Goal: Feedback & Contribution: Leave review/rating

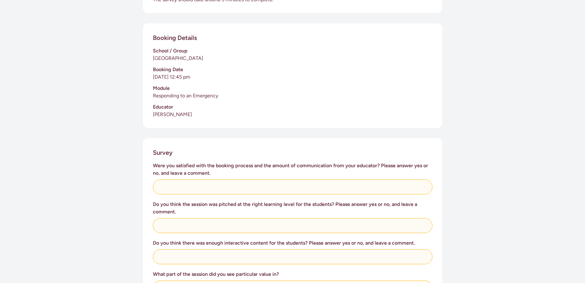
scroll to position [125, 0]
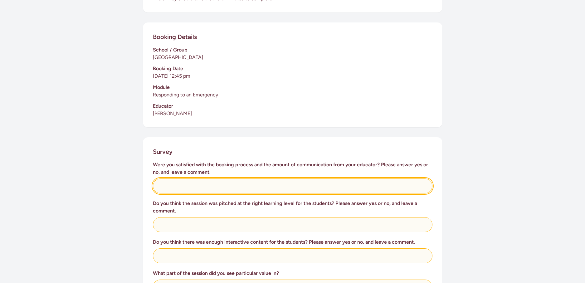
click at [231, 178] on input "text" at bounding box center [293, 185] width 280 height 15
type input "Yes, we are happy with the booking process."
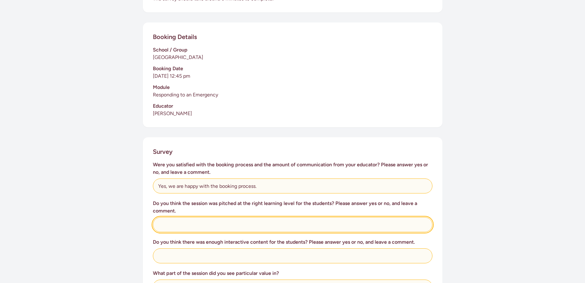
click at [227, 218] on input "text" at bounding box center [293, 224] width 280 height 15
type input "Yes, it was wonderful, to the point and interactive."
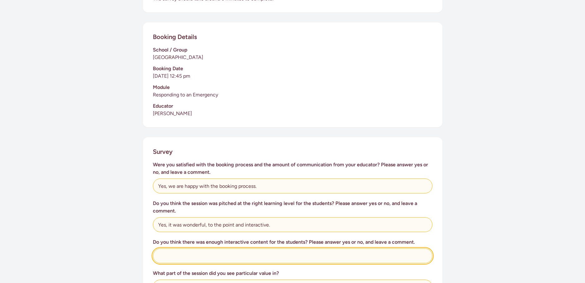
click at [195, 248] on input "text" at bounding box center [293, 255] width 280 height 15
click at [226, 249] on input "Yes, the educator knew when it need it" at bounding box center [293, 255] width 280 height 15
click at [258, 250] on input "Yes, the educator knew when was need it" at bounding box center [293, 255] width 280 height 15
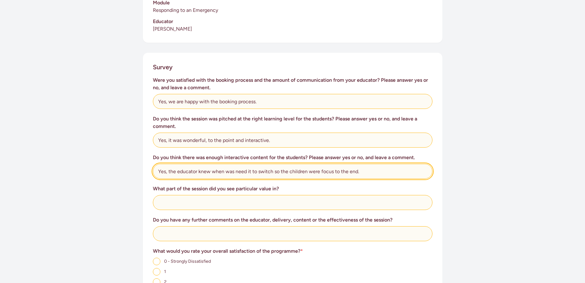
scroll to position [218, 0]
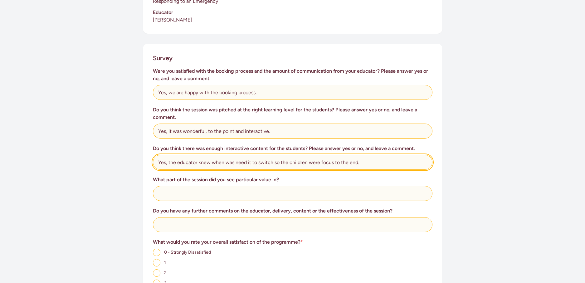
type input "Yes, the educator knew when was need it to switch so the children were focus to…"
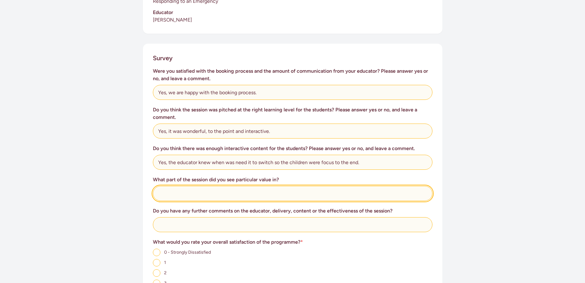
click at [226, 187] on input "text" at bounding box center [293, 193] width 280 height 15
type input "All parts"
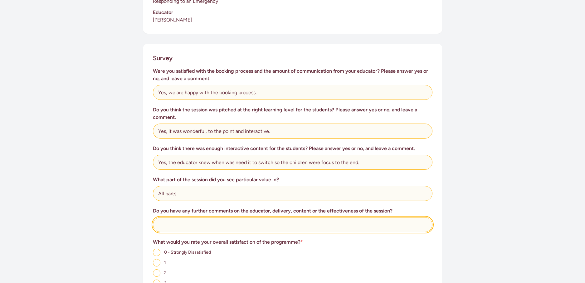
click at [224, 220] on input "text" at bounding box center [293, 224] width 280 height 15
click at [248, 218] on input "Keep up with the wonderful work you do" at bounding box center [293, 224] width 280 height 15
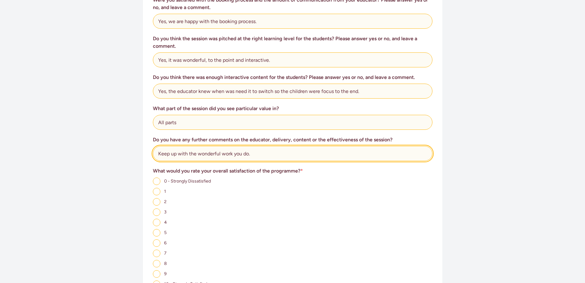
scroll to position [312, 0]
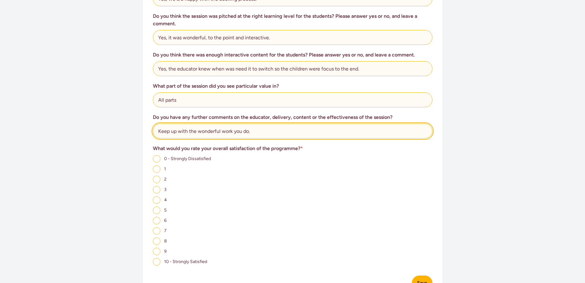
type input "Keep up with the wonderful work you do."
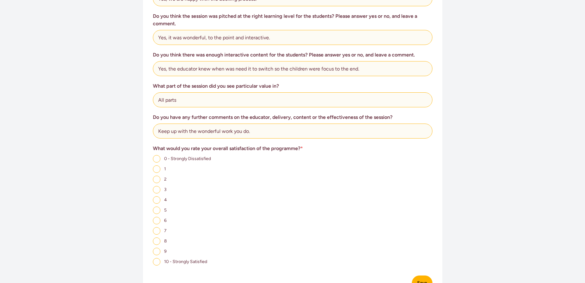
click at [158, 258] on input "10 - Strongly Satisfied" at bounding box center [156, 261] width 7 height 7
radio input "true"
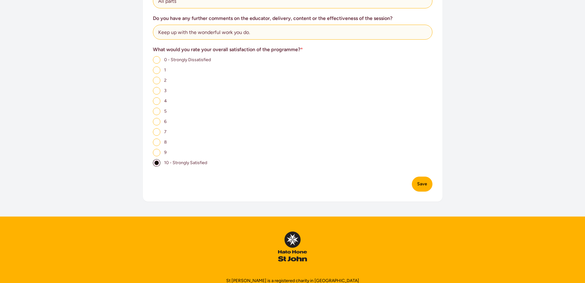
scroll to position [437, 0]
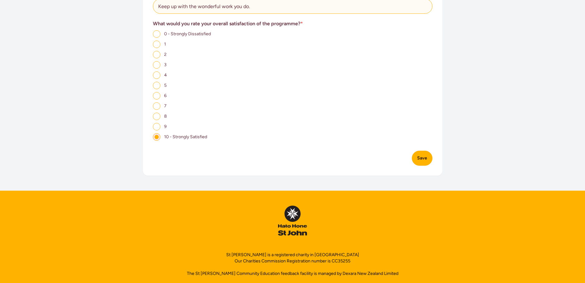
click at [425, 154] on button "Save" at bounding box center [422, 158] width 21 height 15
